Goal: Task Accomplishment & Management: Manage account settings

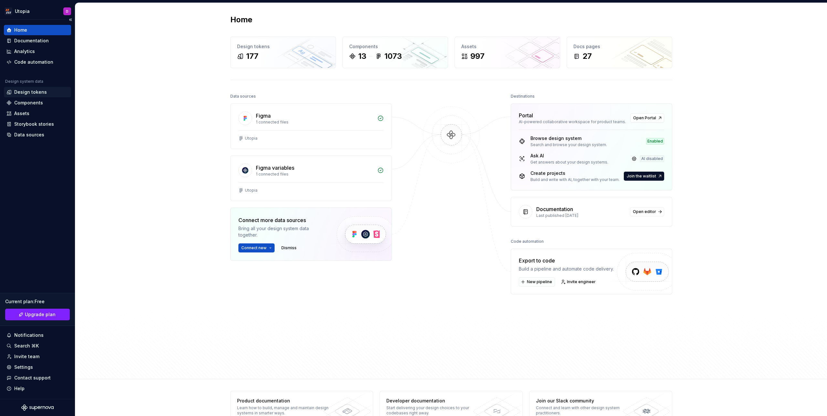
click at [40, 94] on div "Design tokens" at bounding box center [30, 92] width 33 height 6
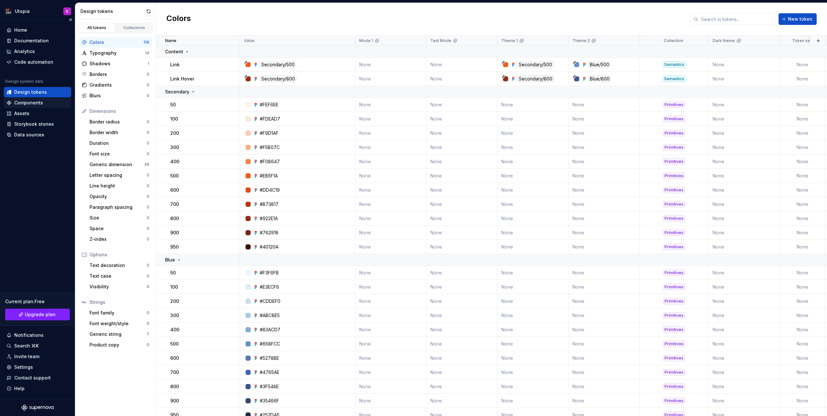
click at [36, 103] on div "Components" at bounding box center [28, 102] width 29 height 6
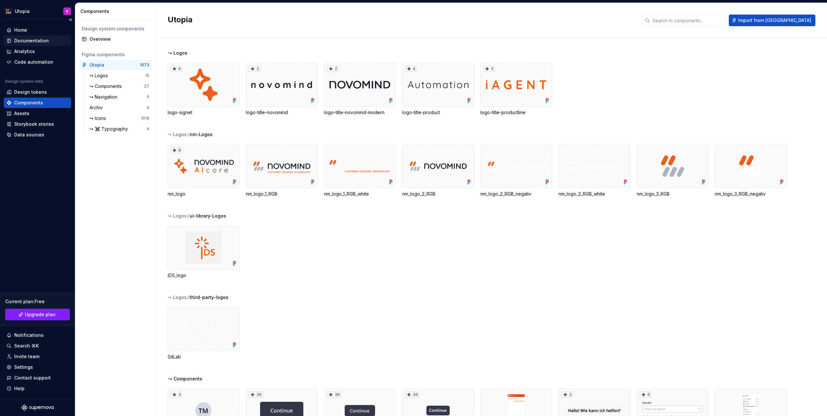
click at [25, 40] on div "Documentation" at bounding box center [31, 40] width 35 height 6
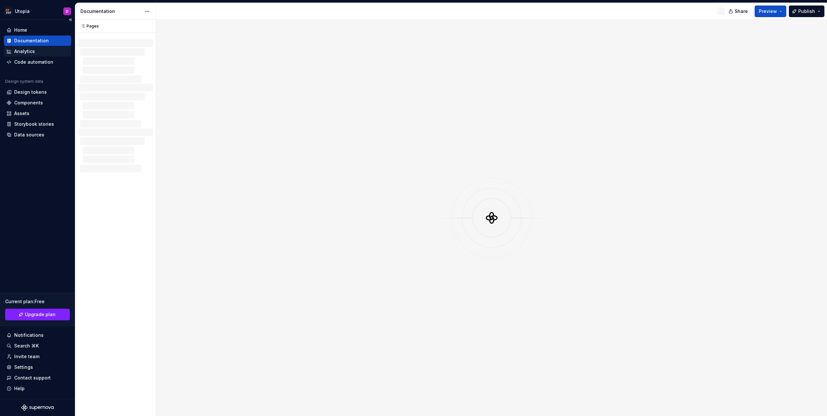
click at [26, 53] on div "Analytics" at bounding box center [24, 51] width 21 height 6
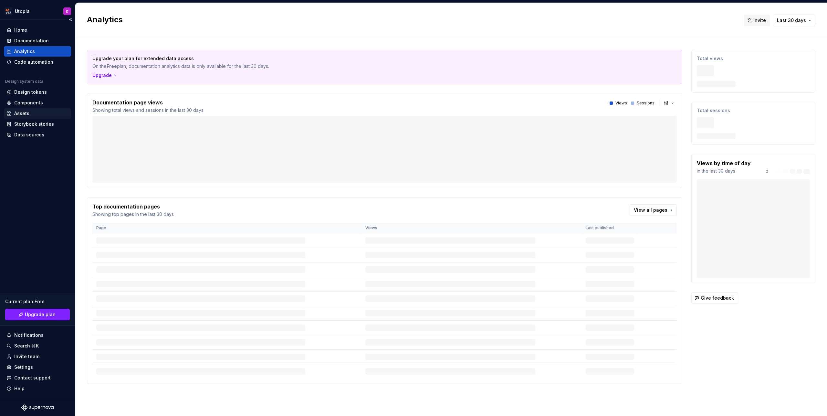
click at [30, 115] on div "Assets" at bounding box center [37, 113] width 62 height 6
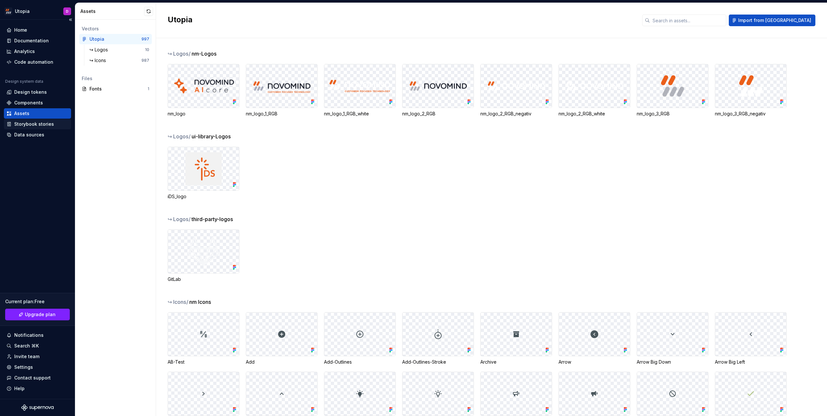
click at [39, 123] on div "Storybook stories" at bounding box center [34, 124] width 40 height 6
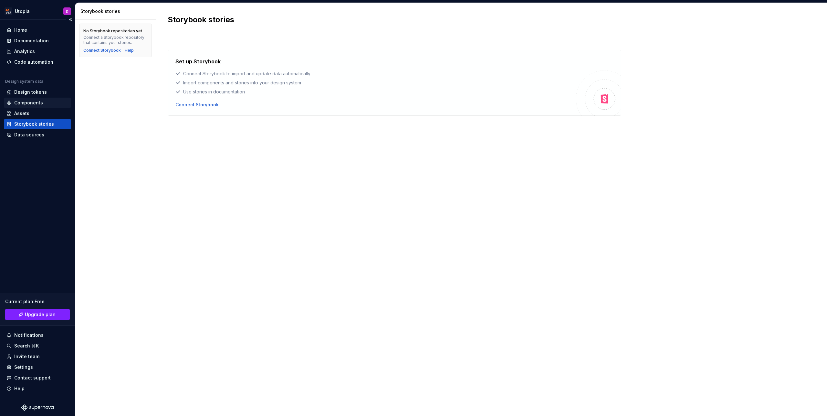
click at [40, 105] on div "Components" at bounding box center [28, 102] width 29 height 6
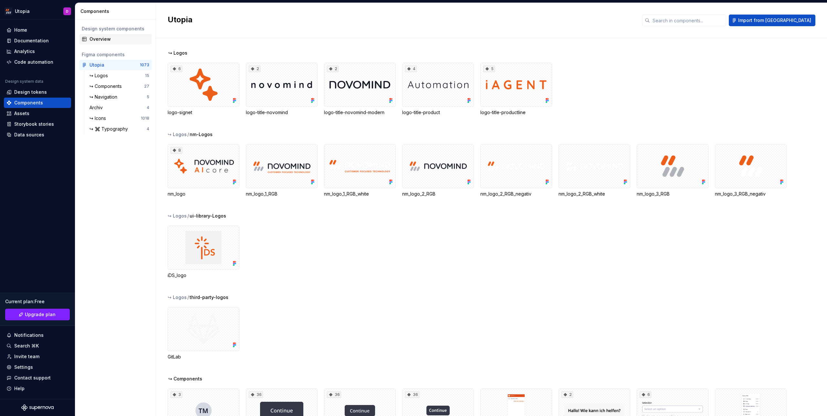
click at [117, 42] on div "Overview" at bounding box center [119, 39] width 60 height 6
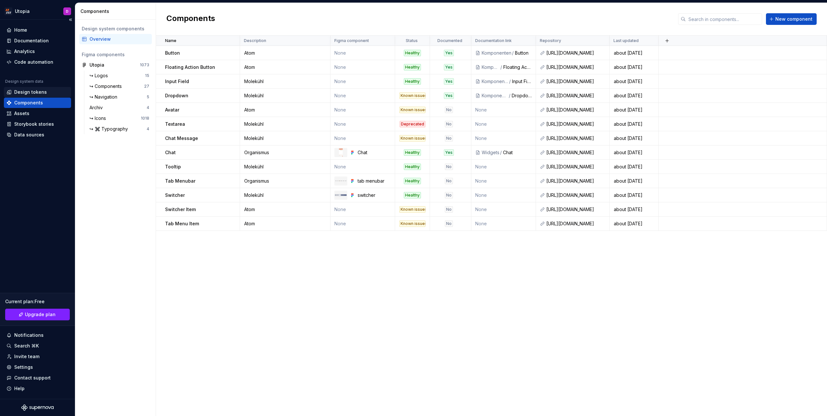
click at [37, 93] on div "Design tokens" at bounding box center [30, 92] width 33 height 6
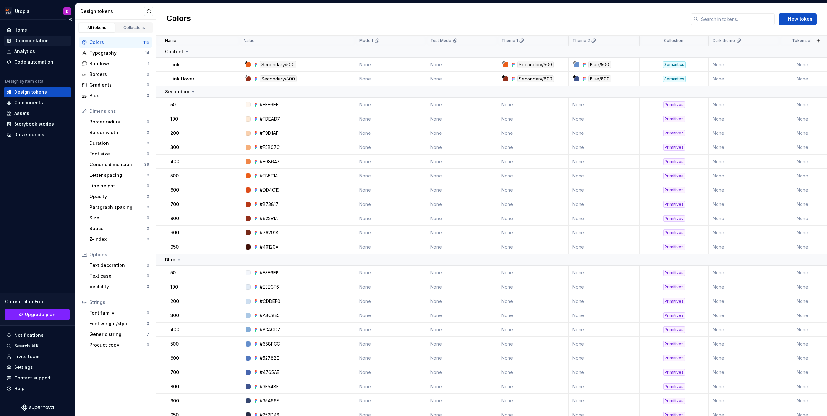
click at [36, 40] on div "Documentation" at bounding box center [31, 40] width 35 height 6
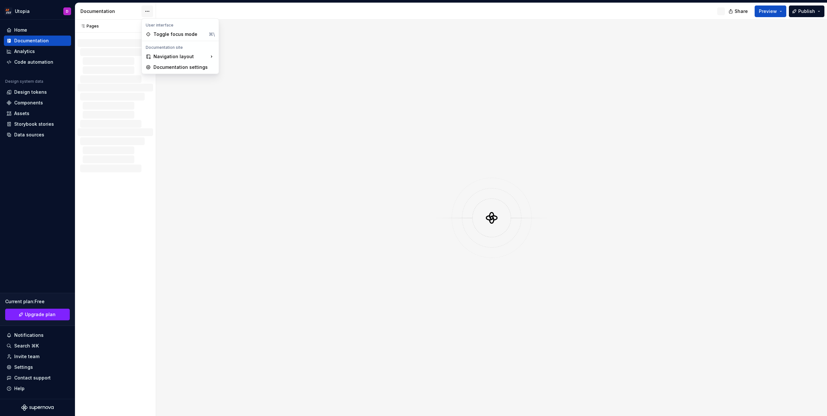
click at [144, 10] on html "Utopia D Home Documentation Analytics Code automation Design system data Design…" at bounding box center [413, 208] width 827 height 416
click at [338, 38] on html "Utopia D Home Documentation Analytics Code automation Design system data Design…" at bounding box center [413, 208] width 827 height 416
click at [39, 356] on div "Invite team" at bounding box center [37, 356] width 62 height 6
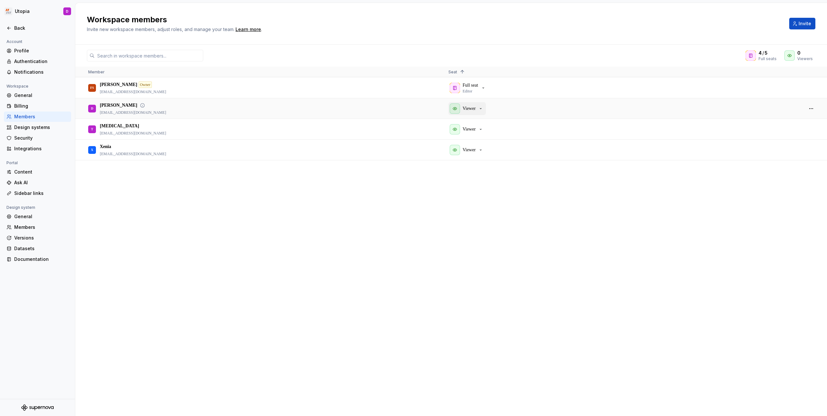
click at [482, 111] on icon "button" at bounding box center [480, 108] width 5 height 5
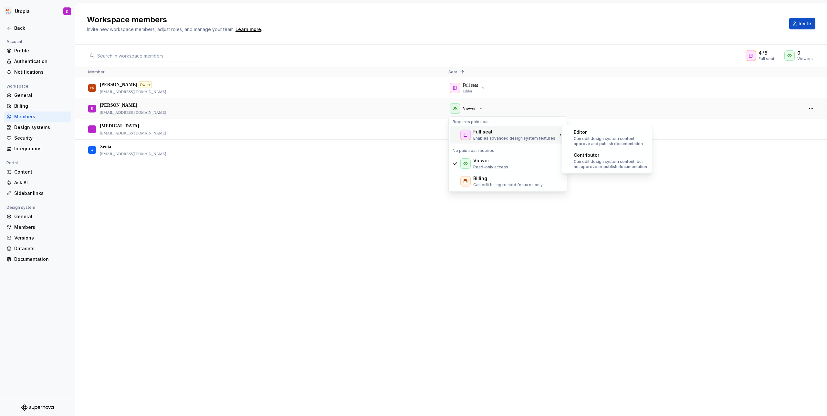
click at [504, 134] on div "Full seat" at bounding box center [514, 132] width 82 height 6
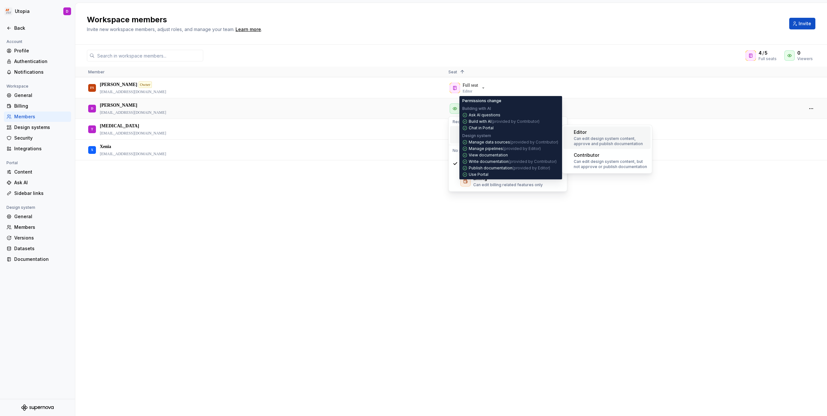
click at [609, 138] on p "Can edit design system content, approve and publish documentation" at bounding box center [611, 141] width 74 height 10
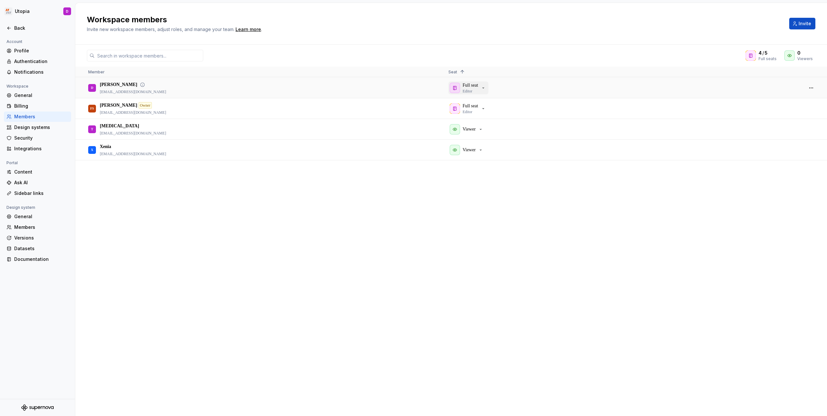
click at [484, 89] on icon "button" at bounding box center [483, 87] width 5 height 5
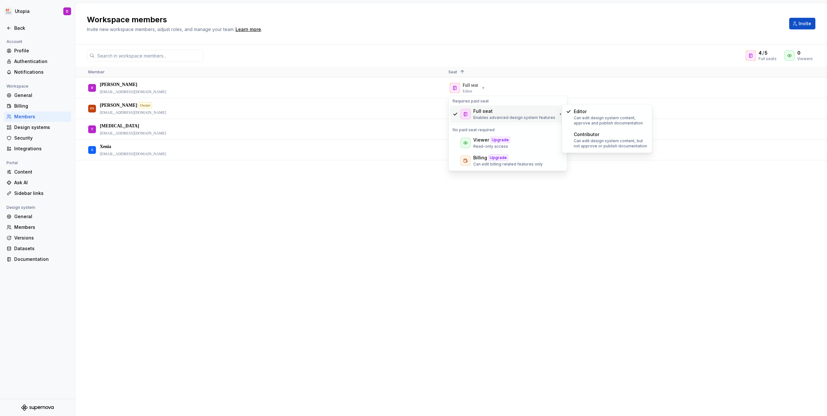
click at [480, 41] on div "Workspace members Invite new workspace members, adjust roles, and manage your t…" at bounding box center [450, 24] width 751 height 42
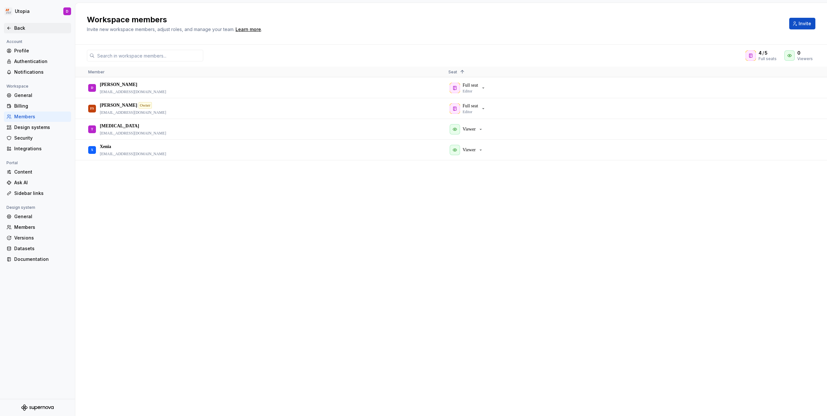
click at [8, 25] on div "Back" at bounding box center [37, 28] width 62 height 6
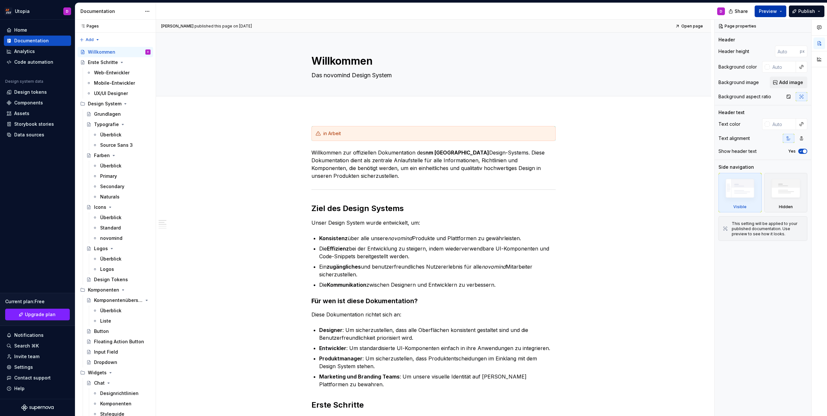
click at [782, 11] on button "Preview" at bounding box center [770, 11] width 32 height 12
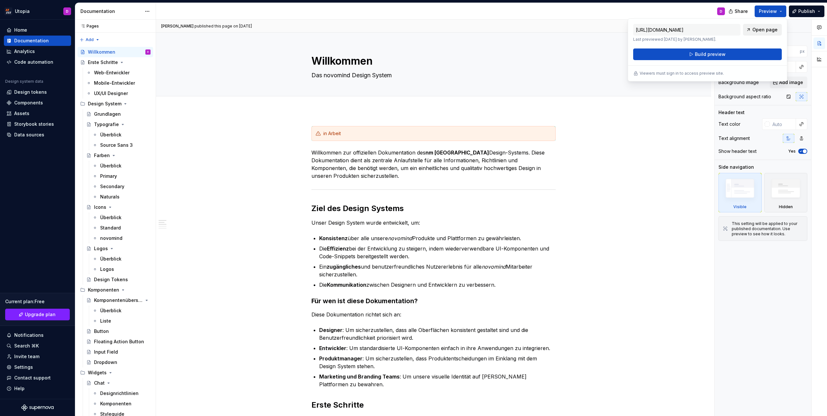
click at [763, 30] on span "Open page" at bounding box center [764, 29] width 25 height 6
type textarea "*"
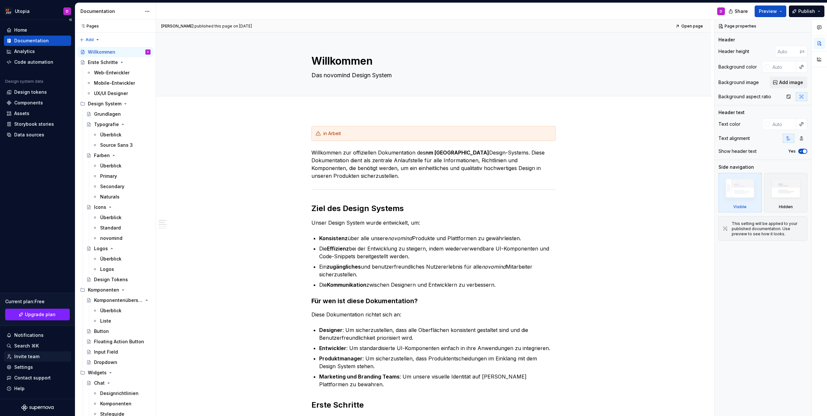
click at [31, 355] on div "Invite team" at bounding box center [26, 356] width 25 height 6
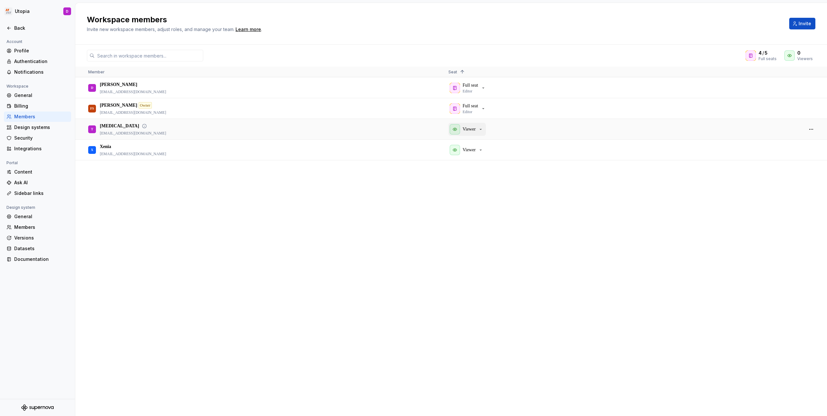
click at [475, 131] on p "Viewer" at bounding box center [468, 129] width 13 height 6
click at [402, 211] on div "D [PERSON_NAME] [PERSON_NAME][EMAIL_ADDRESS][DOMAIN_NAME] Full seat Editor FS […" at bounding box center [450, 247] width 751 height 338
click at [799, 24] on button "Invite" at bounding box center [802, 24] width 26 height 12
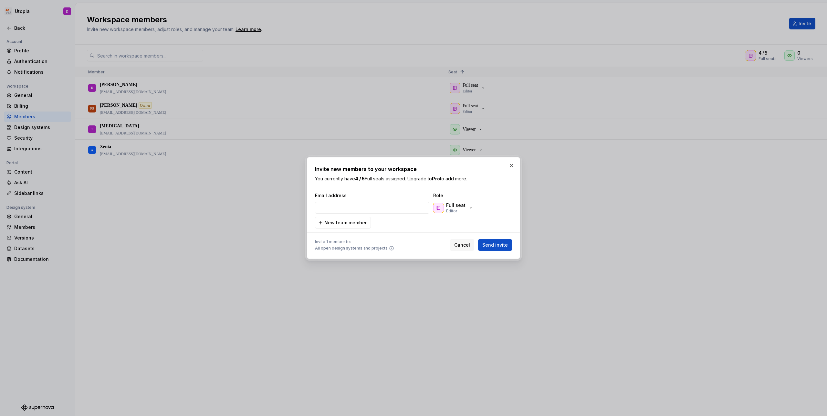
click at [475, 206] on div "Full seat Editor" at bounding box center [464, 207] width 65 height 13
click at [462, 209] on div "Full seat Editor" at bounding box center [455, 208] width 19 height 12
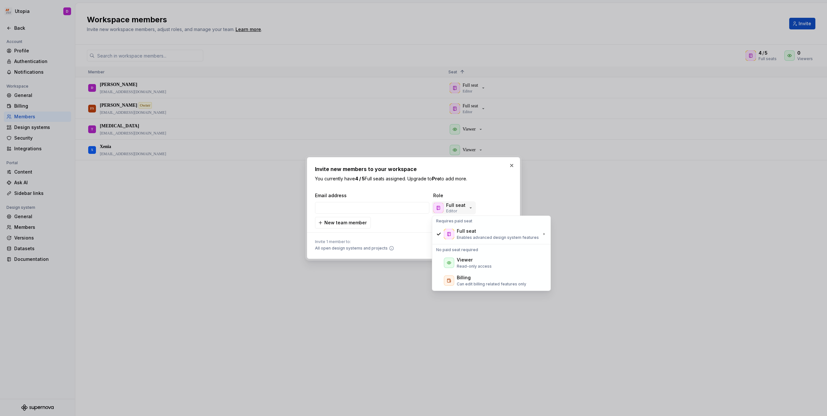
click at [464, 208] on div "Full seat Editor" at bounding box center [453, 208] width 40 height 12
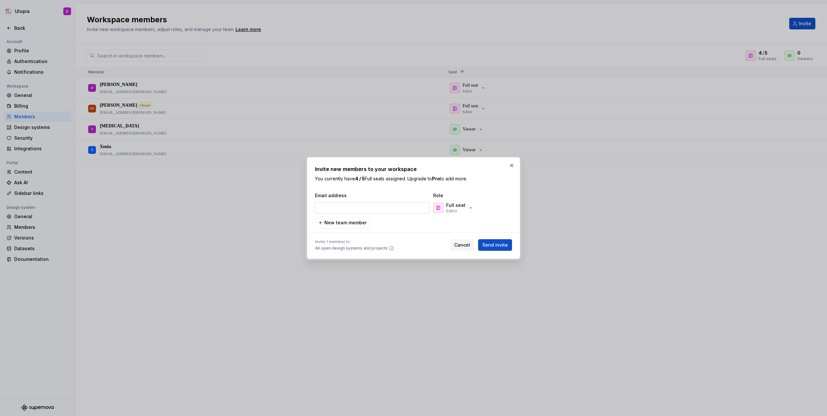
click at [371, 207] on input "email" at bounding box center [372, 208] width 114 height 12
type input "[EMAIL_ADDRESS][DOMAIN_NAME]"
click at [499, 247] on span "Send invite" at bounding box center [495, 245] width 26 height 6
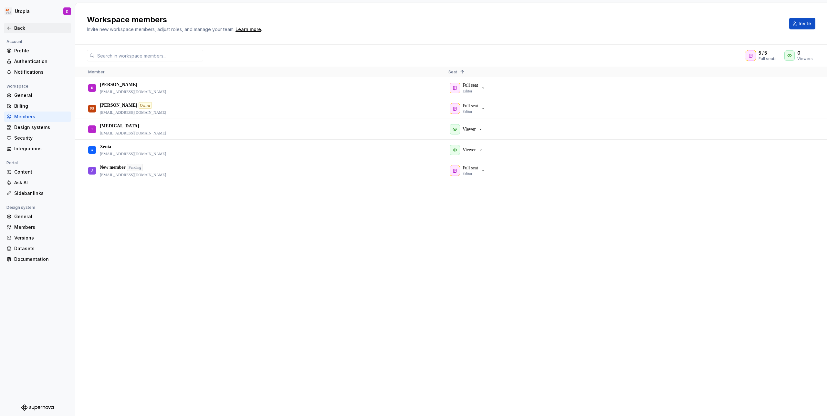
click at [17, 32] on div "Back" at bounding box center [37, 28] width 67 height 10
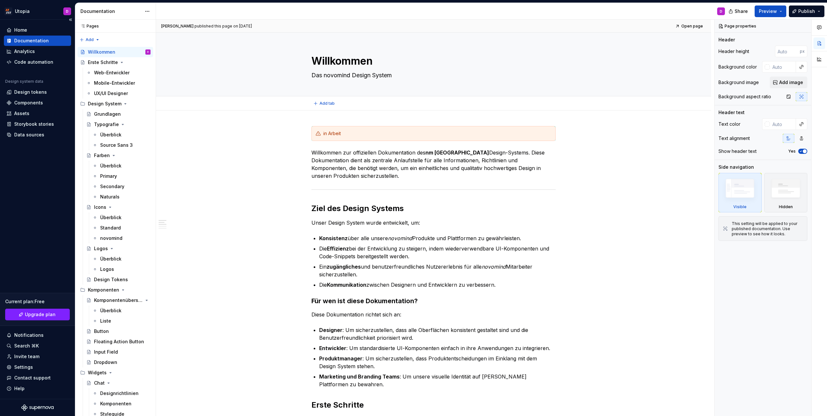
type textarea "*"
click at [29, 32] on div "Home" at bounding box center [37, 30] width 62 height 6
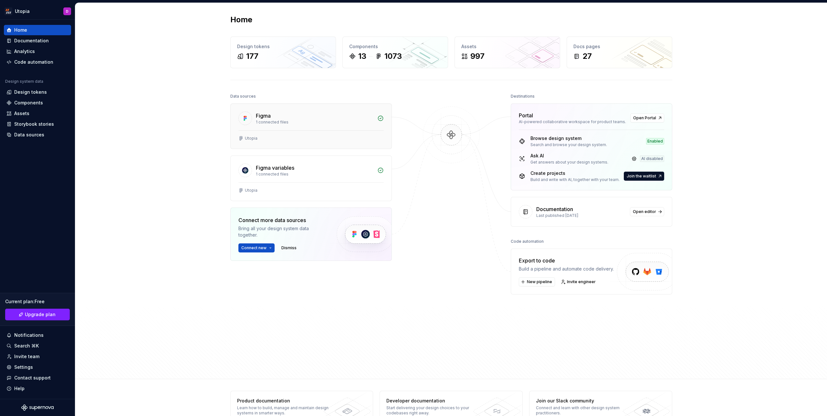
click at [293, 125] on div "Figma 1 connected files" at bounding box center [311, 117] width 161 height 26
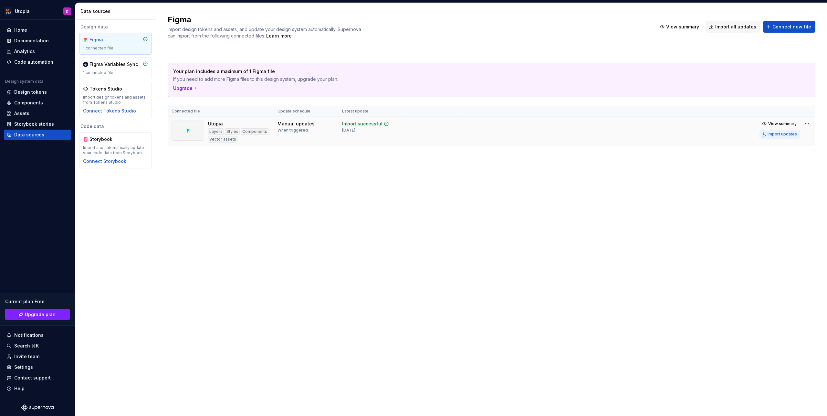
click at [781, 137] on button "Import updates" at bounding box center [779, 134] width 40 height 9
click at [806, 125] on html "Utopia D Home Documentation Analytics Code automation Design system data Design…" at bounding box center [413, 208] width 827 height 416
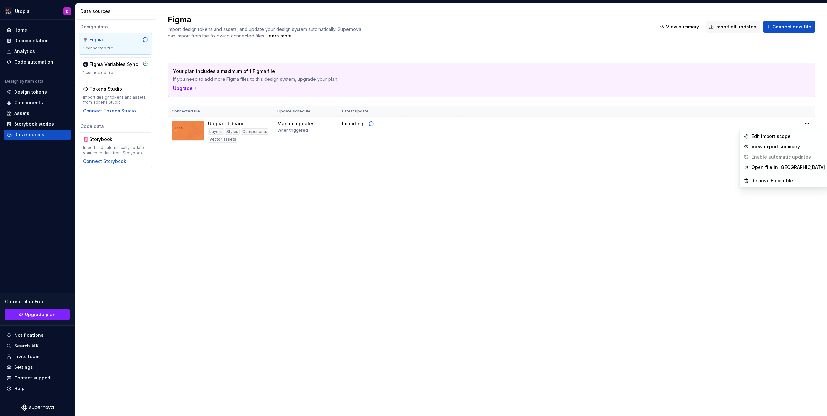
click at [658, 181] on html "Utopia D Home Documentation Analytics Code automation Design system data Design…" at bounding box center [413, 208] width 827 height 416
